Goal: Transaction & Acquisition: Purchase product/service

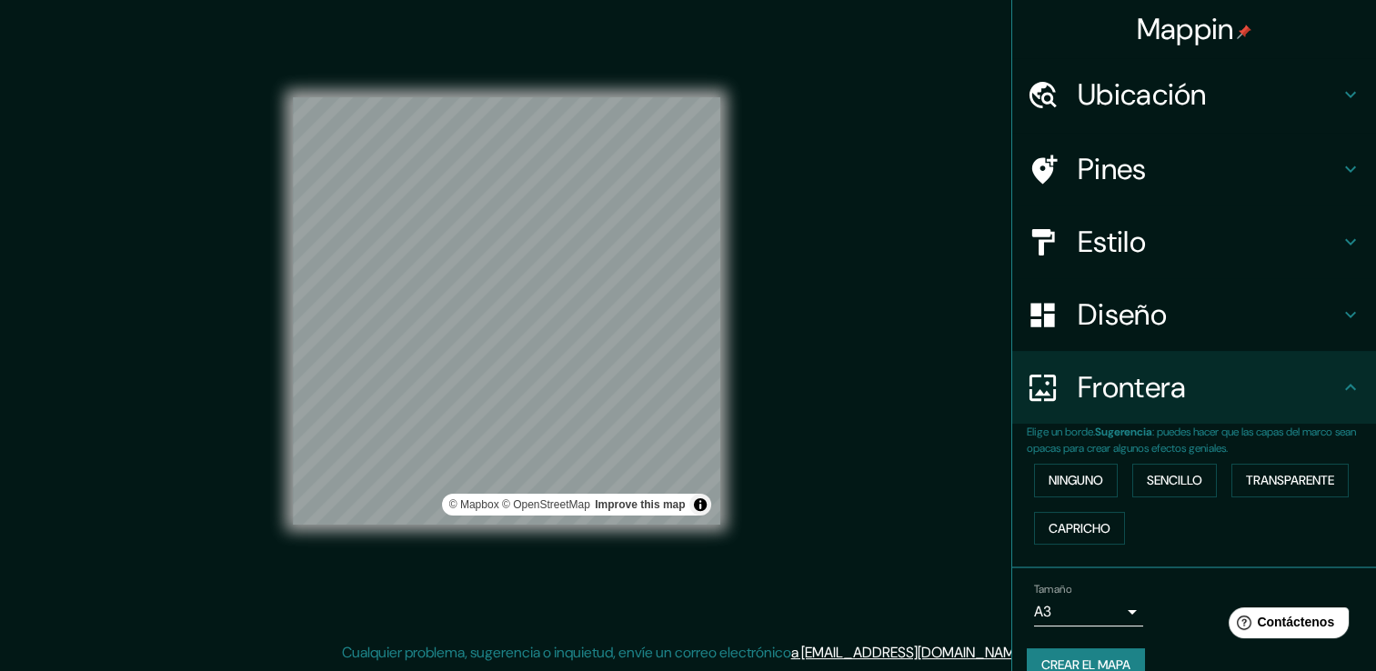
scroll to position [30, 0]
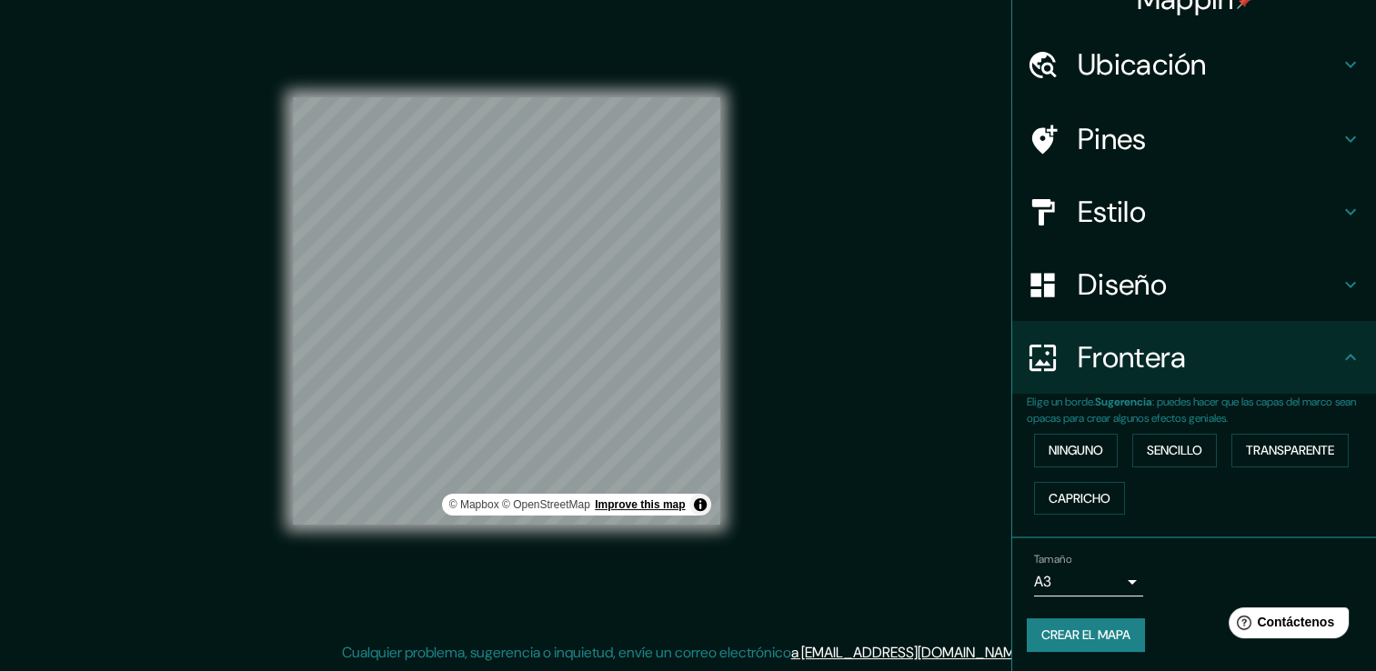
click at [612, 506] on link "Improve this map" at bounding box center [640, 504] width 90 height 13
click at [568, 511] on link "© OpenStreetMap" at bounding box center [546, 504] width 88 height 13
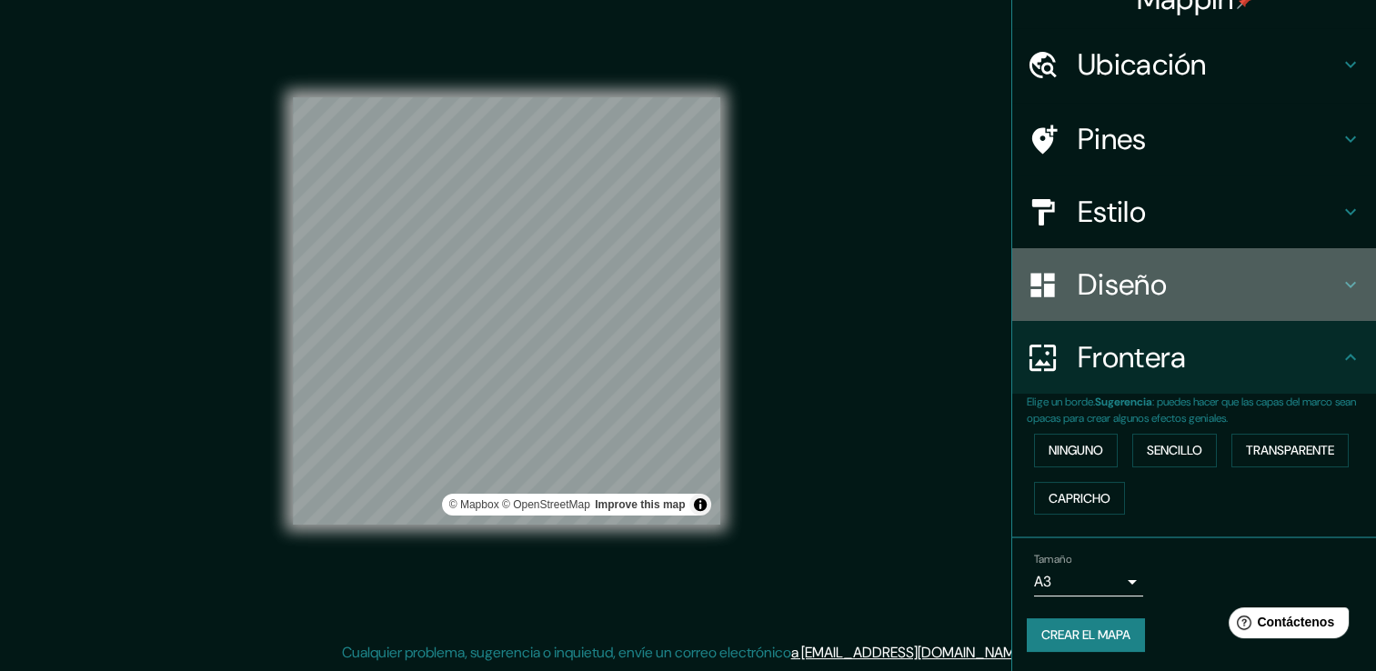
click at [1079, 256] on div "Diseño" at bounding box center [1194, 284] width 364 height 73
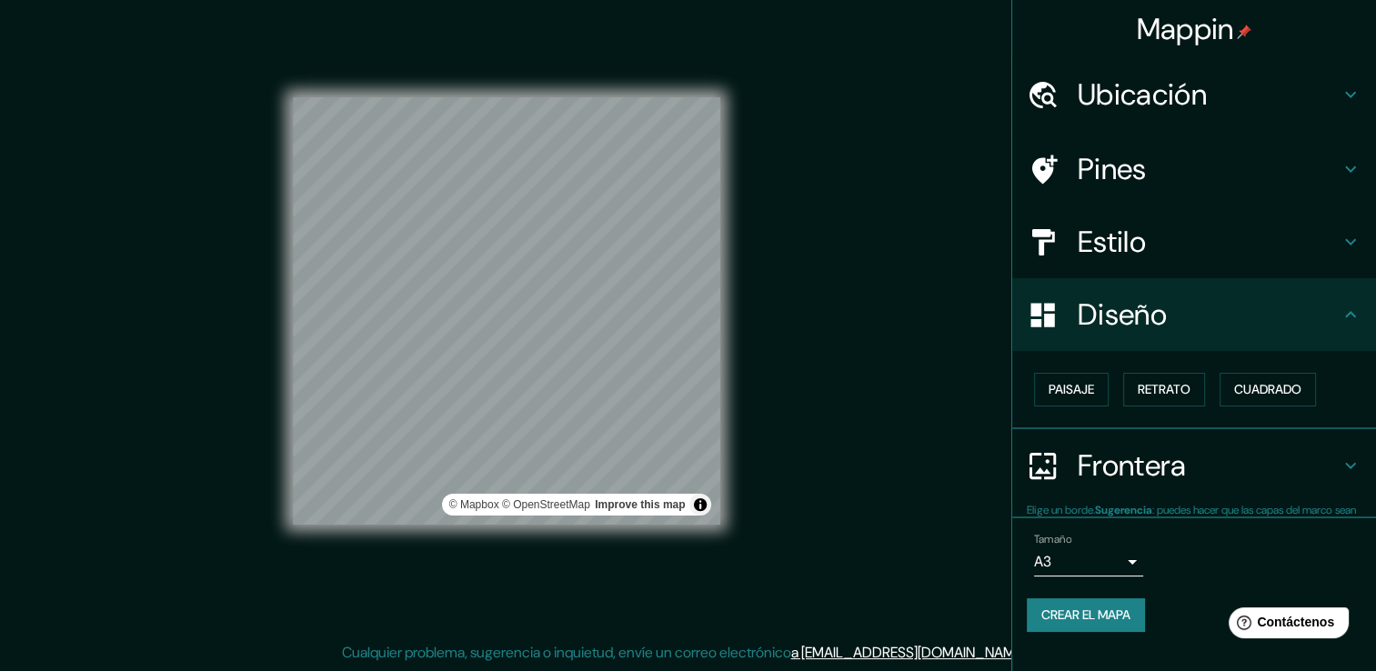
scroll to position [0, 0]
click at [1161, 378] on font "Retrato" at bounding box center [1164, 389] width 53 height 23
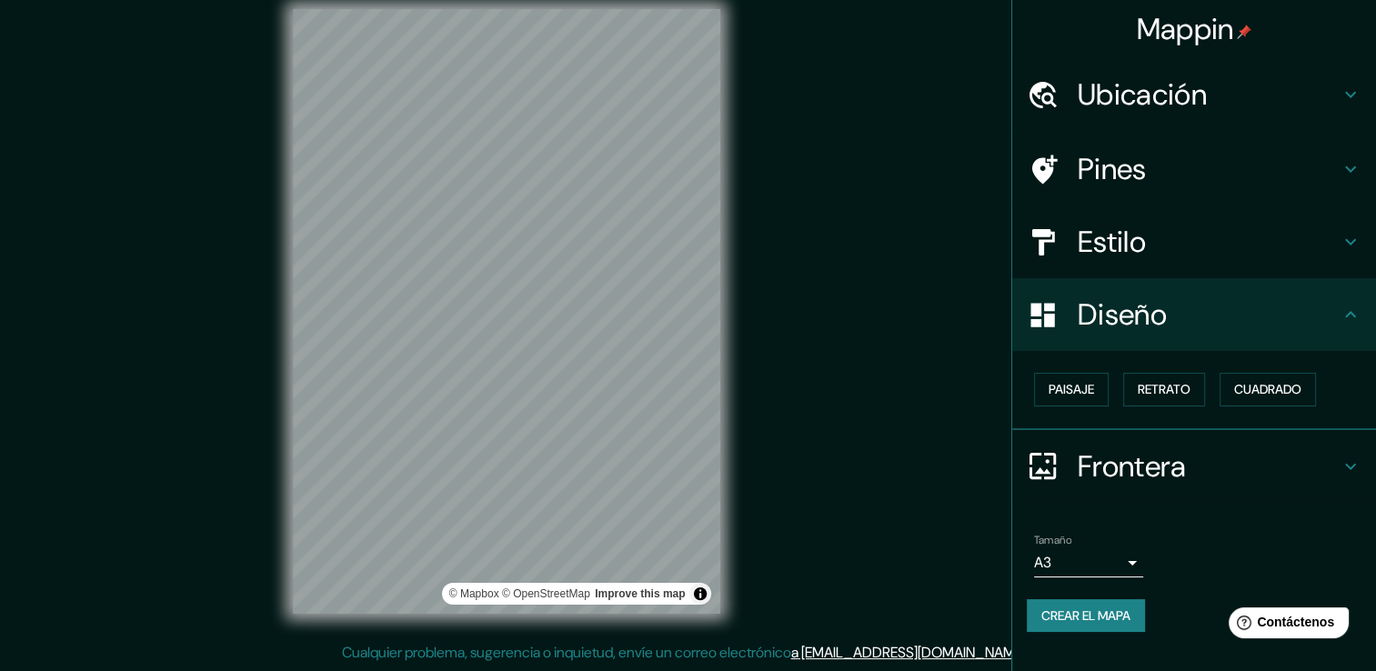
click at [1115, 246] on h4 "Estilo" at bounding box center [1209, 242] width 262 height 36
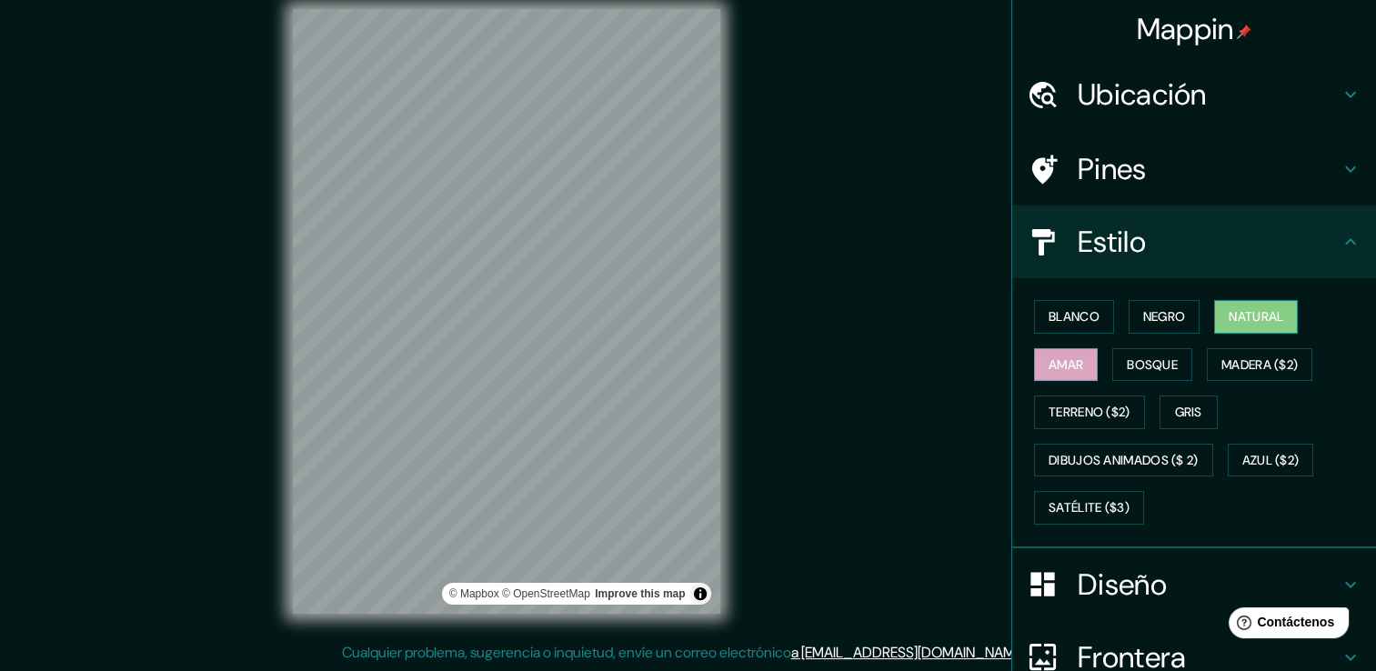
click at [1229, 311] on font "Natural" at bounding box center [1256, 317] width 55 height 23
click at [1132, 366] on font "Bosque" at bounding box center [1152, 365] width 51 height 23
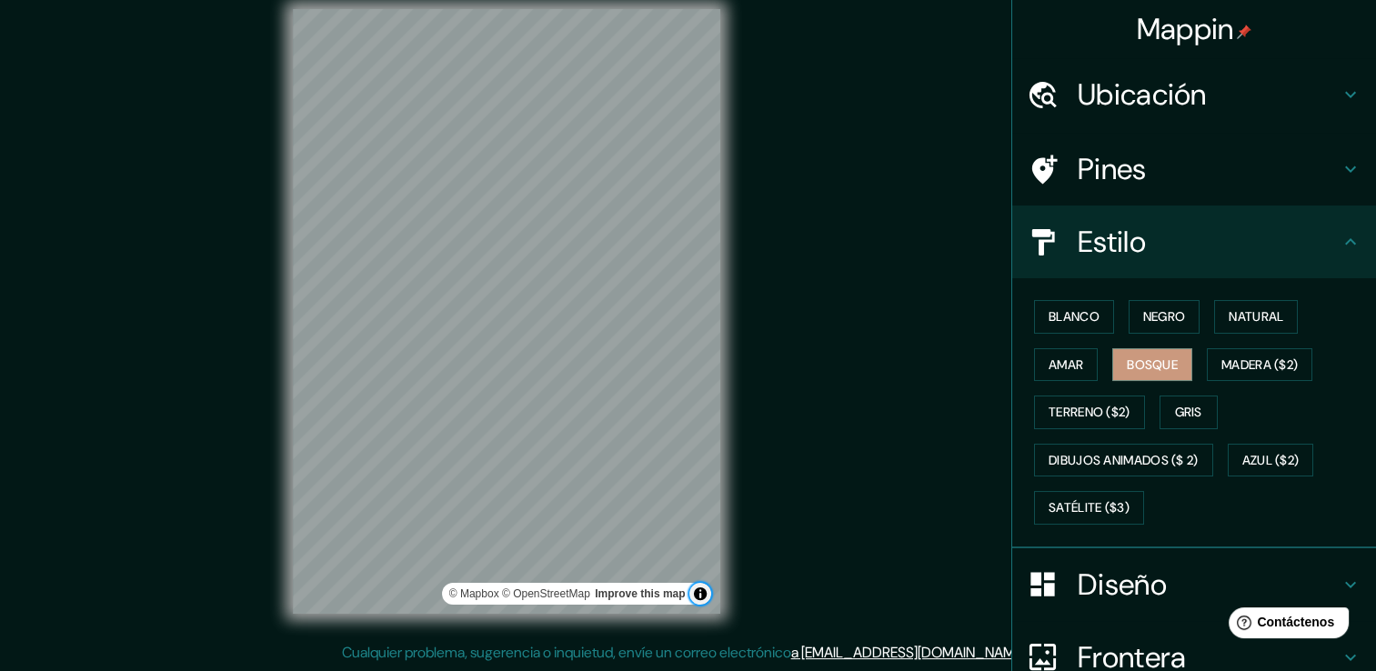
click at [702, 590] on button "Alternar atribución" at bounding box center [700, 594] width 22 height 22
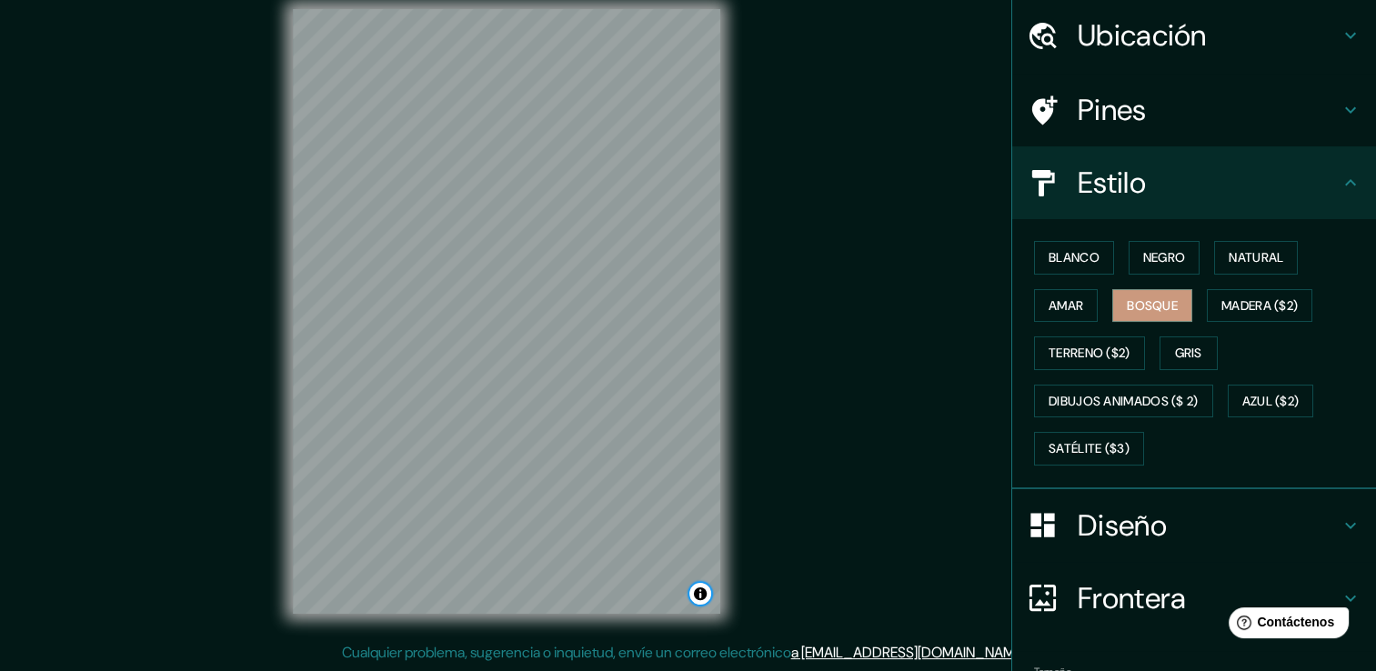
scroll to position [170, 0]
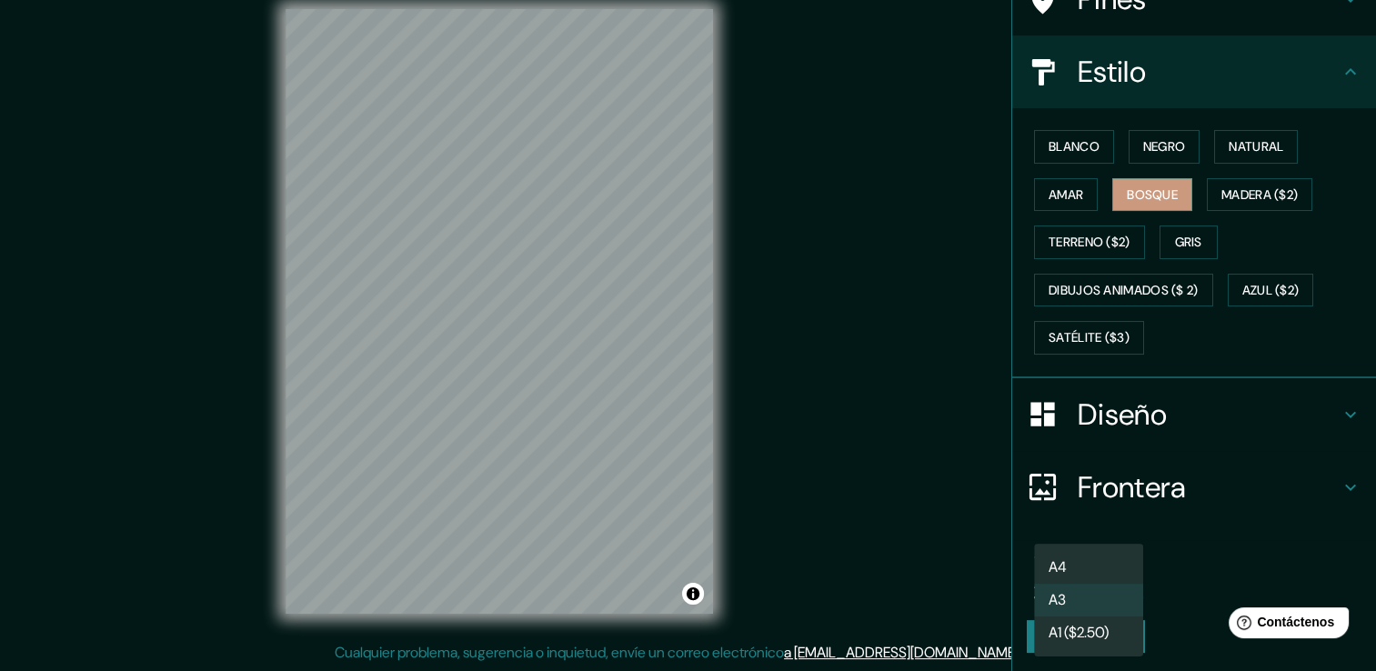
click at [1111, 578] on body "Mappin Ubicación [GEOGRAPHIC_DATA], [GEOGRAPHIC_DATA], [GEOGRAPHIC_DATA], [GEOG…" at bounding box center [688, 315] width 1376 height 671
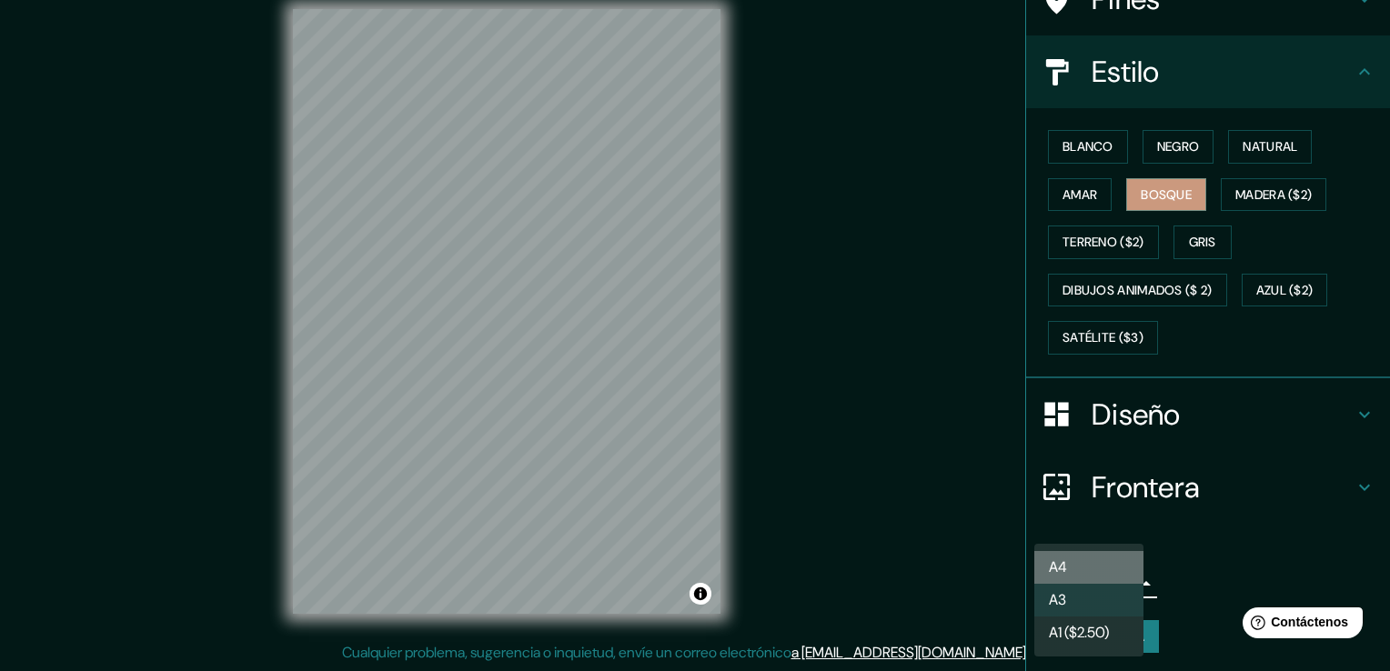
click at [1081, 574] on li "A4" at bounding box center [1088, 567] width 109 height 33
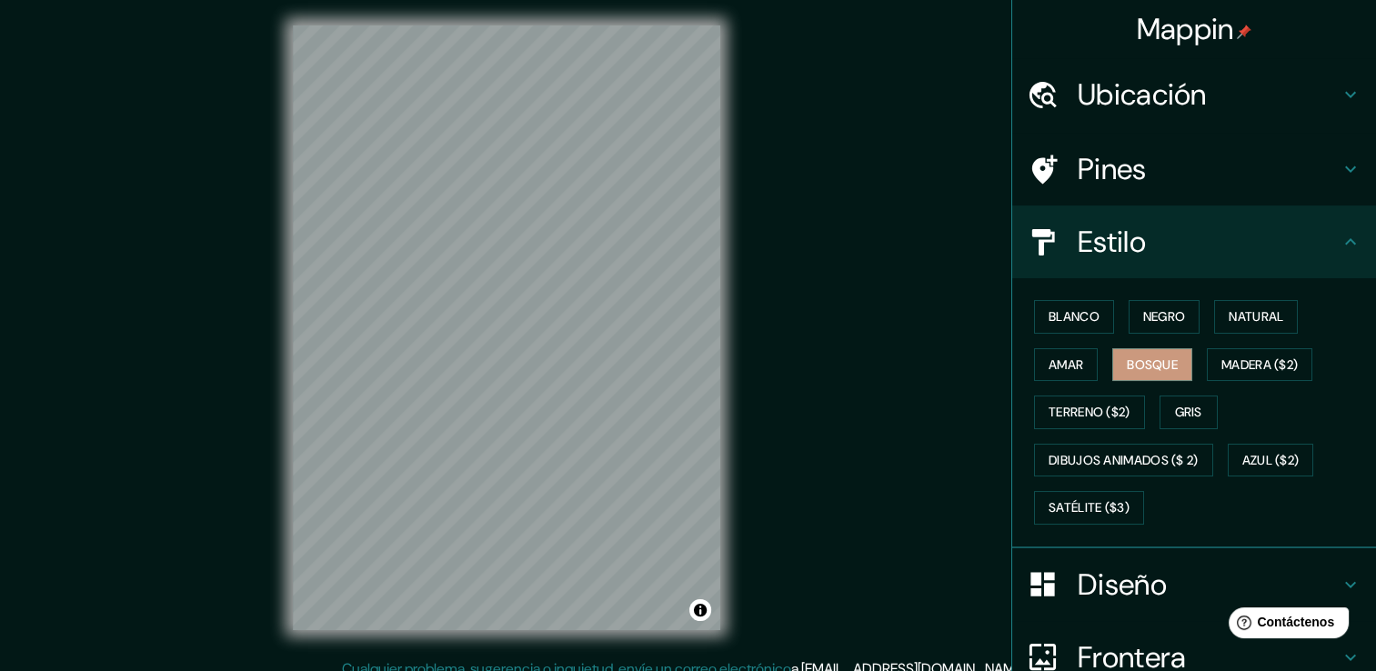
scroll to position [0, 0]
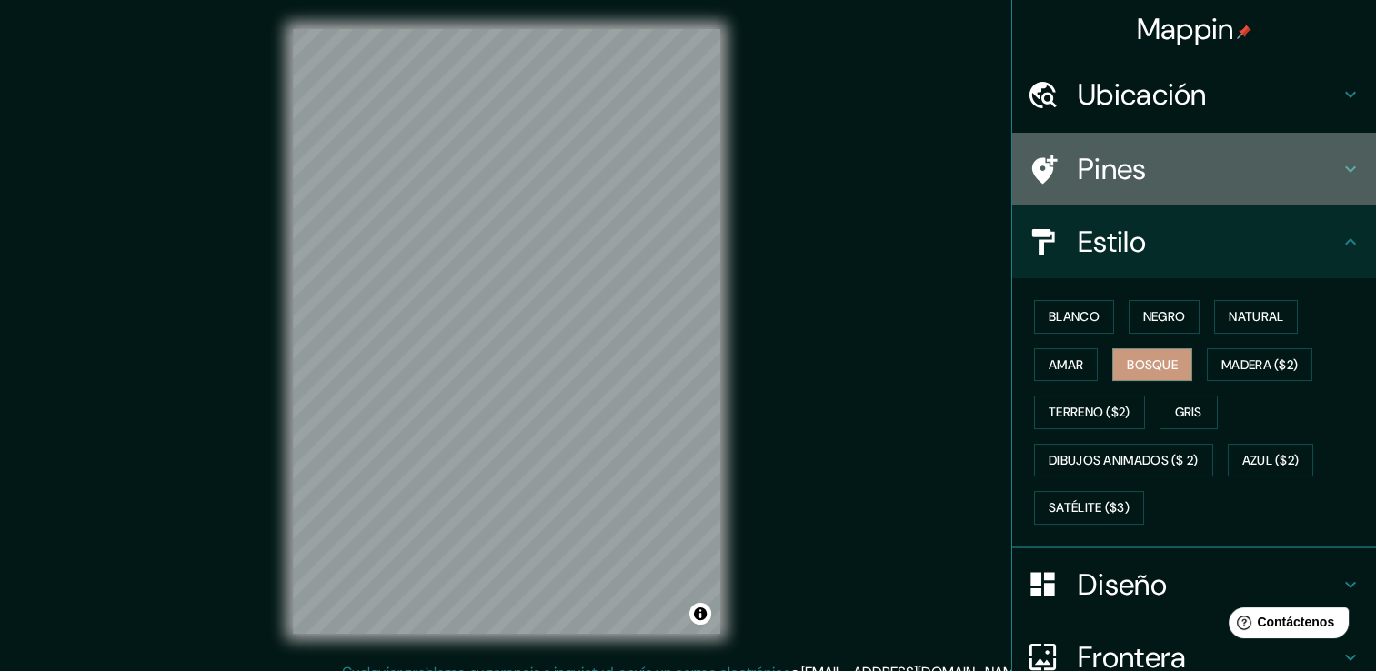
click at [1150, 165] on h4 "Pines" at bounding box center [1209, 169] width 262 height 36
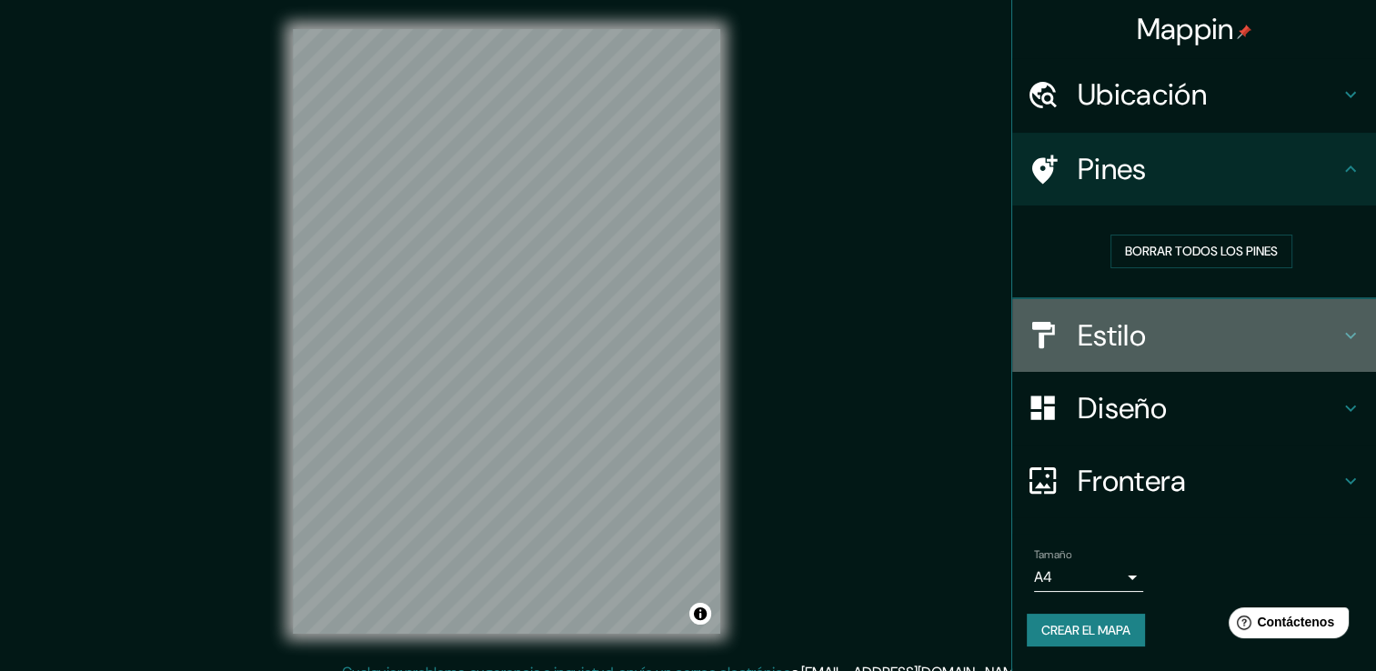
click at [1163, 327] on h4 "Estilo" at bounding box center [1209, 335] width 262 height 36
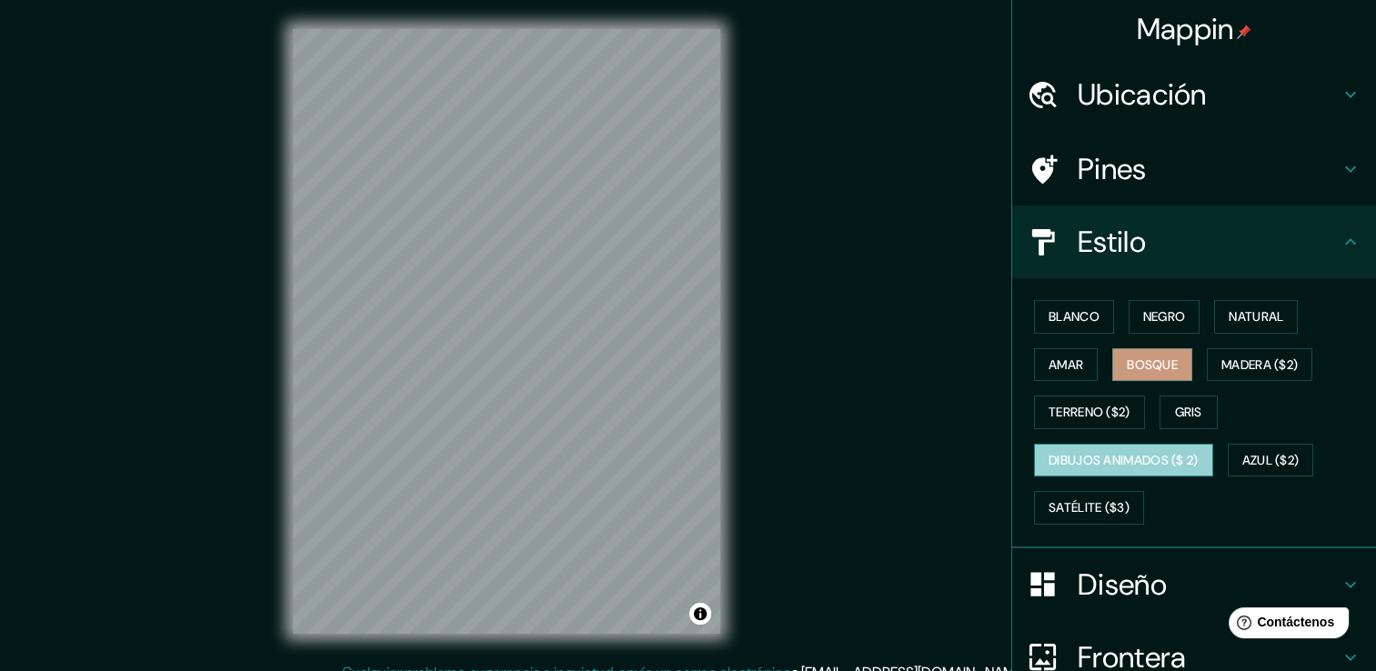
click at [1144, 459] on font "Dibujos animados ($ 2)" at bounding box center [1124, 460] width 150 height 23
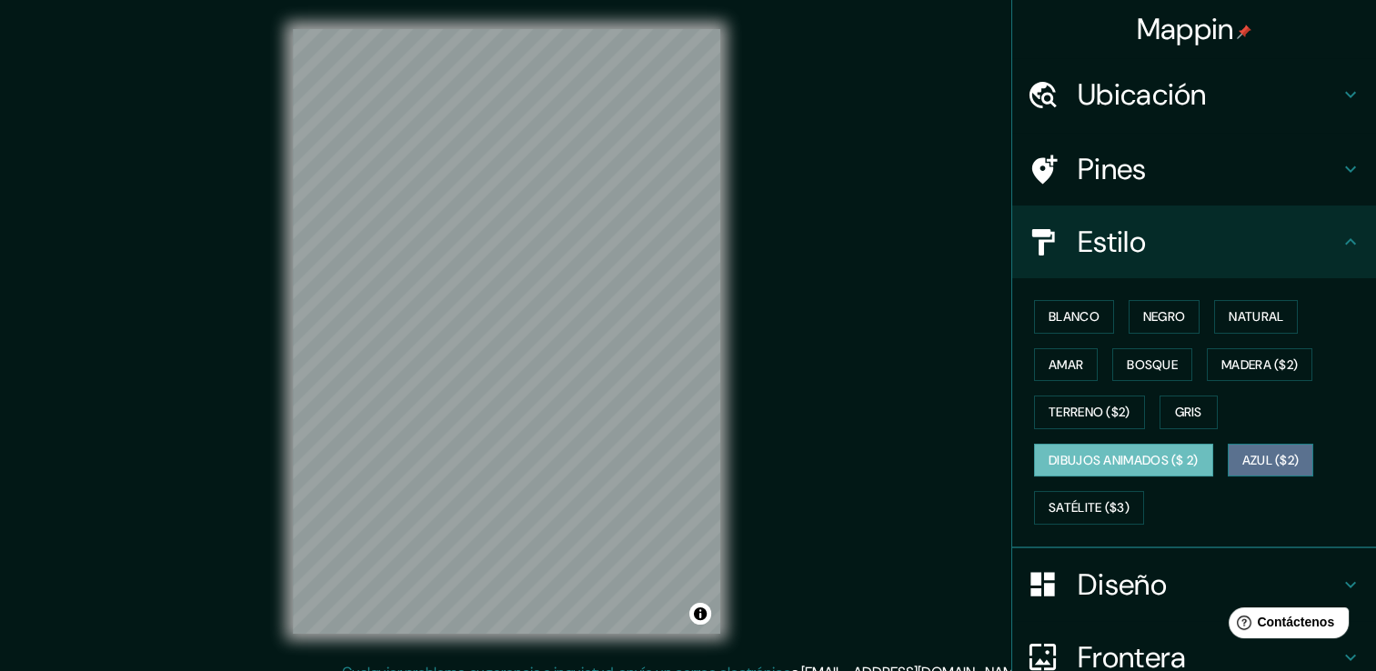
click at [1242, 455] on font "Azul ($2)" at bounding box center [1270, 460] width 57 height 23
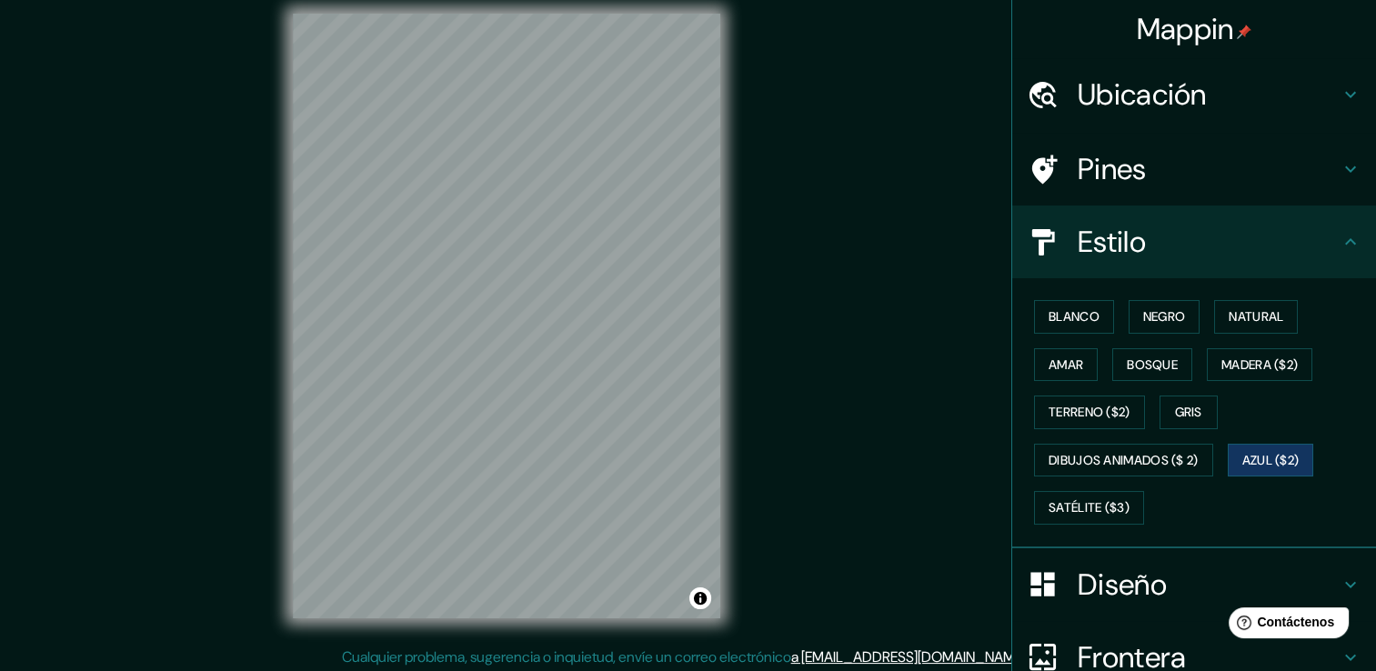
scroll to position [20, 0]
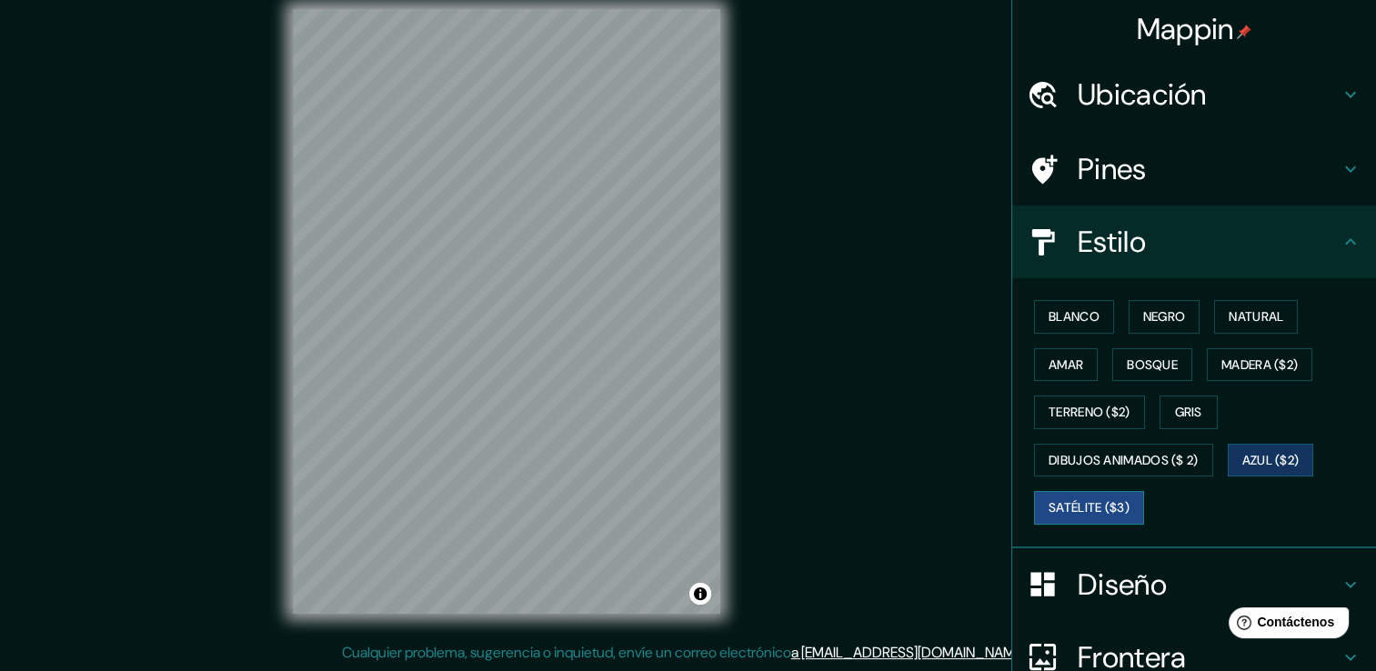
click at [1049, 500] on font "Satélite ($3)" at bounding box center [1089, 508] width 81 height 23
click at [1059, 348] on button "Amar" at bounding box center [1066, 365] width 64 height 34
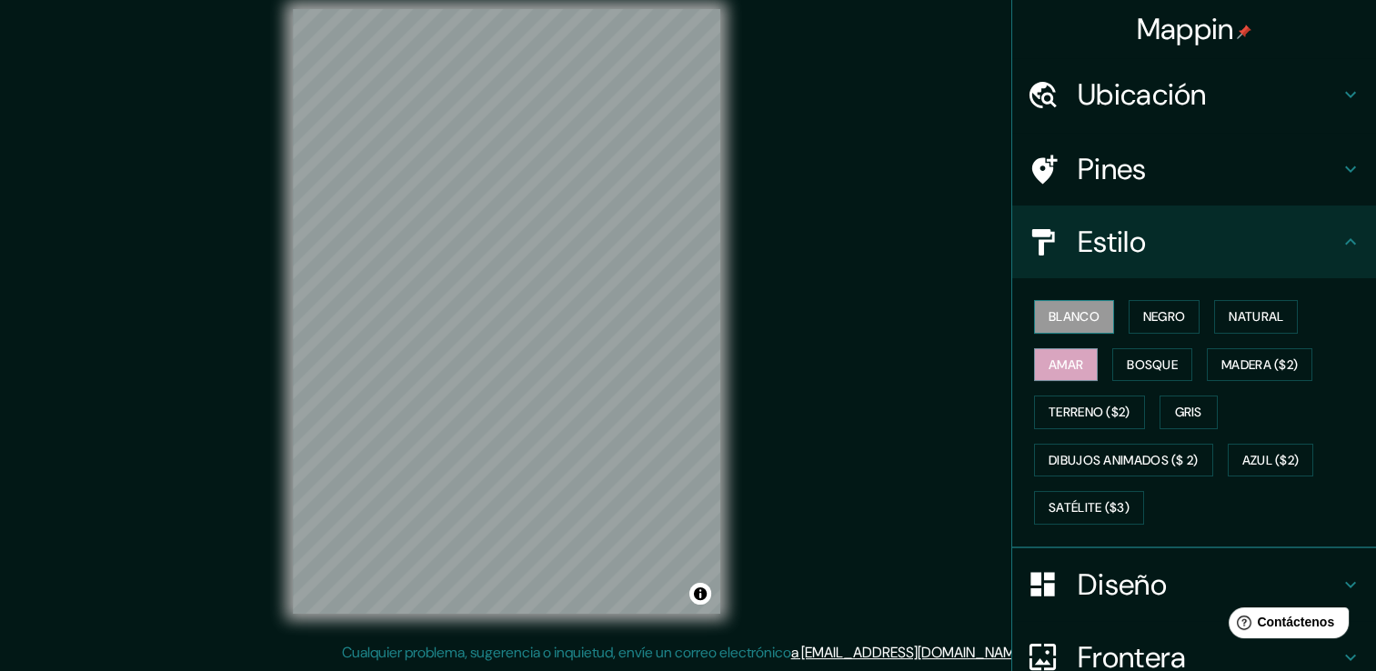
click at [1076, 303] on button "Blanco" at bounding box center [1074, 317] width 80 height 34
click at [1143, 307] on font "Negro" at bounding box center [1164, 317] width 43 height 23
